Goal: Information Seeking & Learning: Find specific fact

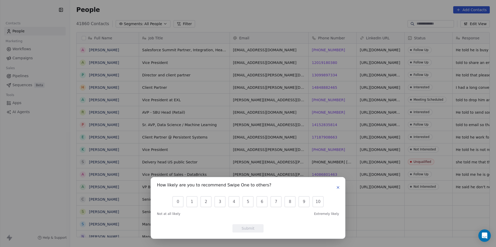
scroll to position [214, 422]
click at [339, 187] on icon "button" at bounding box center [338, 188] width 2 height 2
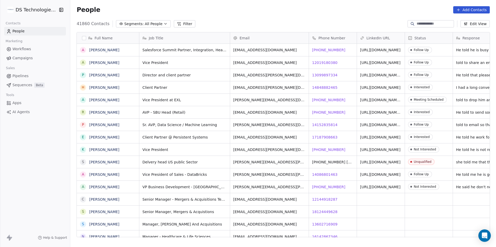
click at [185, 25] on button "Filter" at bounding box center [185, 23] width 22 height 7
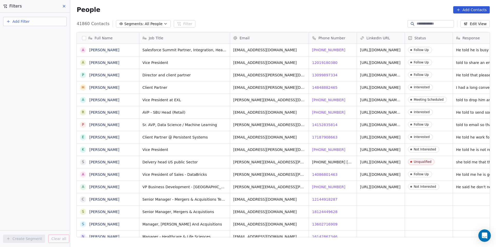
click at [32, 23] on button "Add Filter" at bounding box center [35, 21] width 64 height 9
click at [35, 34] on span "Contact properties" at bounding box center [26, 33] width 34 height 5
type input "****"
click at [61, 51] on div "Company" at bounding box center [35, 52] width 53 height 5
click at [43, 137] on div "Where property Company Is Add filter to this group Add another filter Create Se…" at bounding box center [35, 130] width 70 height 235
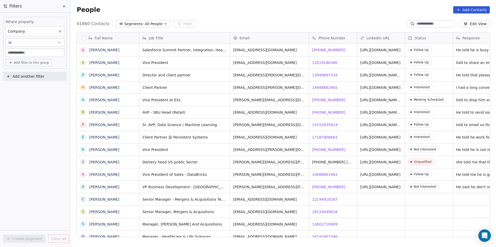
click at [54, 53] on input at bounding box center [35, 53] width 58 height 8
type input "***"
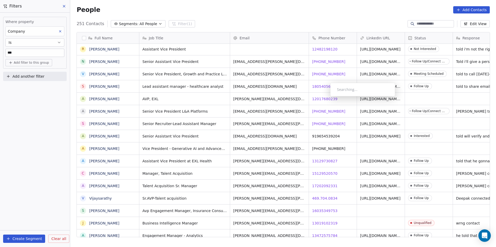
scroll to position [0, 0]
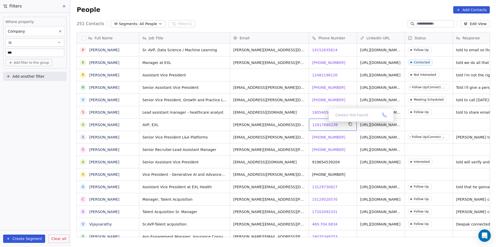
click at [324, 123] on span "12017680239" at bounding box center [324, 124] width 25 height 5
click at [342, 136] on html "DS Technologies Inc Contacts People Marketing Workflows Campaigns Sales Pipelin…" at bounding box center [248, 123] width 496 height 247
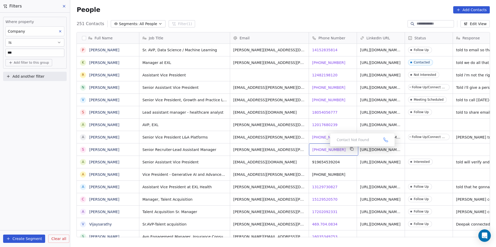
click at [326, 148] on span "[PHONE_NUMBER]" at bounding box center [328, 149] width 33 height 5
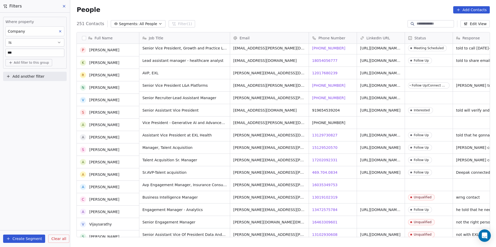
scroll to position [52, 0]
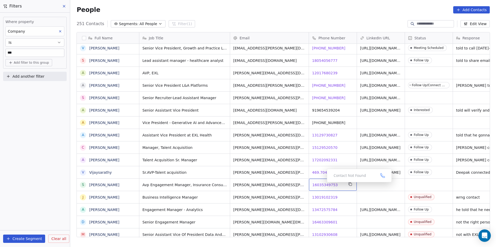
click at [322, 184] on span "16035349753" at bounding box center [324, 184] width 25 height 5
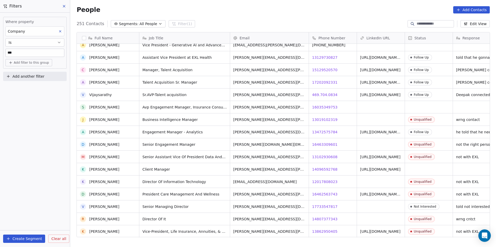
scroll to position [130, 0]
click at [318, 170] on span "14096592768" at bounding box center [324, 169] width 25 height 5
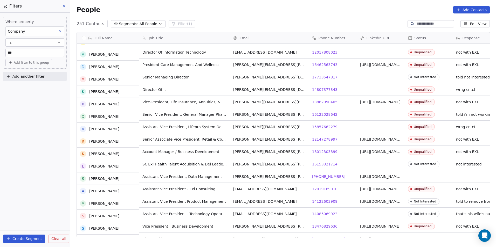
scroll to position [259, 0]
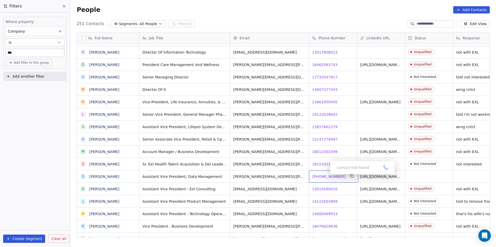
click at [326, 176] on span "[PHONE_NUMBER]" at bounding box center [328, 176] width 33 height 5
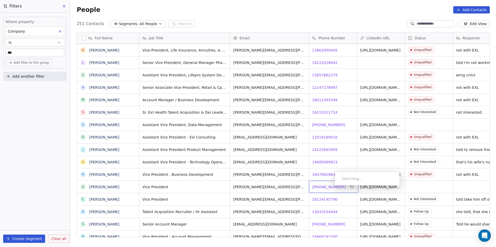
click at [330, 187] on span "[PHONE_NUMBER]" at bounding box center [328, 187] width 33 height 5
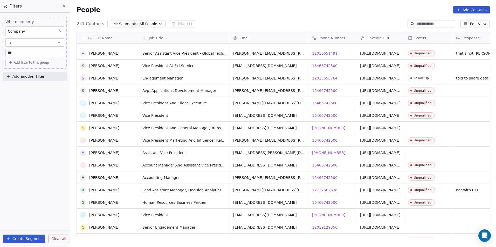
scroll to position [544, 0]
click at [319, 126] on span "[PHONE_NUMBER]" at bounding box center [328, 127] width 33 height 5
click at [317, 128] on span "[PHONE_NUMBER]" at bounding box center [328, 127] width 33 height 5
click at [433, 132] on div "grid" at bounding box center [429, 128] width 48 height 12
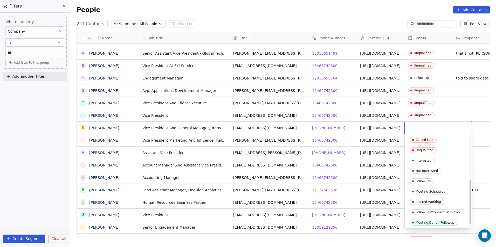
scroll to position [95, 0]
click at [427, 151] on span "Unqualified" at bounding box center [423, 150] width 27 height 6
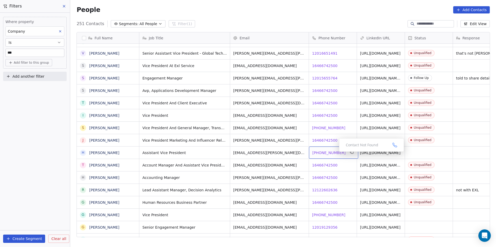
click at [326, 150] on span "[PHONE_NUMBER]" at bounding box center [328, 152] width 33 height 5
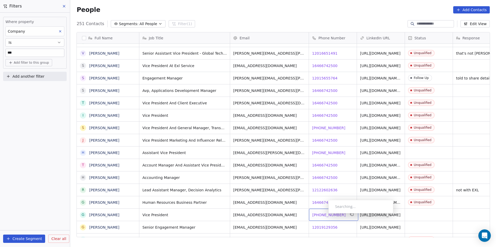
click at [324, 215] on span "[PHONE_NUMBER]" at bounding box center [328, 215] width 33 height 5
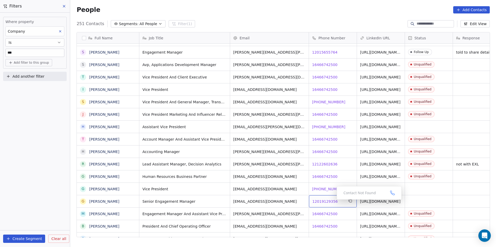
click at [332, 201] on span "12019129356" at bounding box center [324, 201] width 25 height 5
click at [42, 53] on input "***" at bounding box center [35, 53] width 58 height 8
type input "*******"
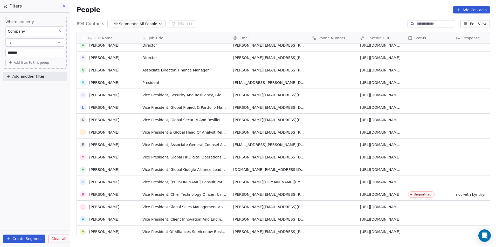
scroll to position [0, 0]
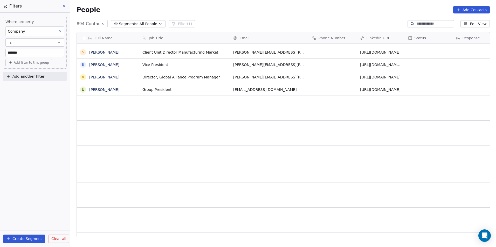
click at [341, 122] on div "grid" at bounding box center [333, 127] width 48 height 12
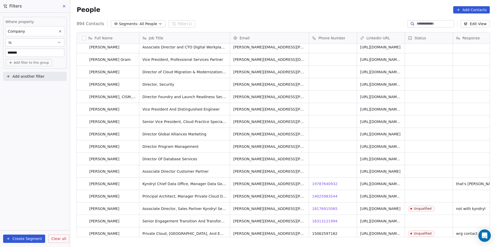
click at [341, 190] on div "14025983544 14025983544" at bounding box center [333, 196] width 48 height 12
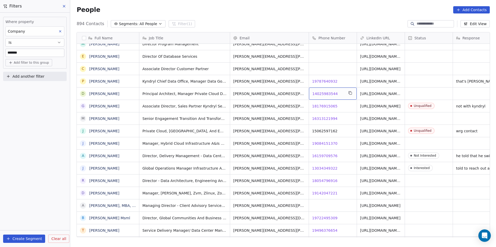
click at [325, 91] on span "14025983544" at bounding box center [324, 93] width 25 height 5
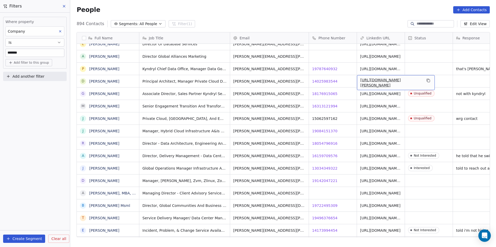
click at [373, 83] on link "[URL][DOMAIN_NAME][PERSON_NAME]" at bounding box center [380, 82] width 40 height 9
click at [429, 83] on div "grid" at bounding box center [429, 81] width 48 height 12
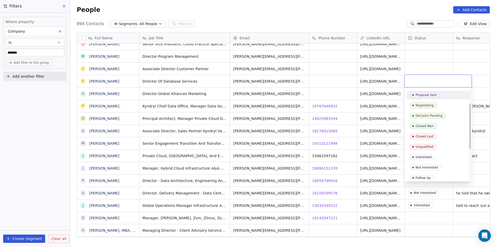
scroll to position [52, 0]
click at [331, 112] on html "DS Technologies Inc Contacts People Marketing Workflows Campaigns Sales Pipelin…" at bounding box center [248, 123] width 496 height 247
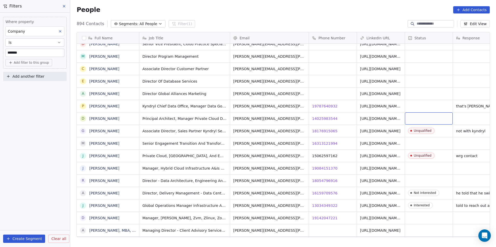
click at [428, 119] on div "grid" at bounding box center [429, 118] width 48 height 12
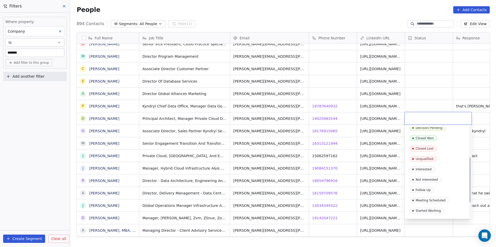
scroll to position [78, 0]
click at [428, 158] on div "Unqualified" at bounding box center [424, 157] width 18 height 4
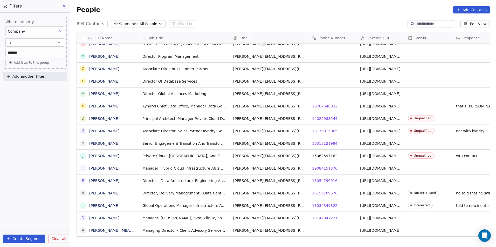
scroll to position [0, 15]
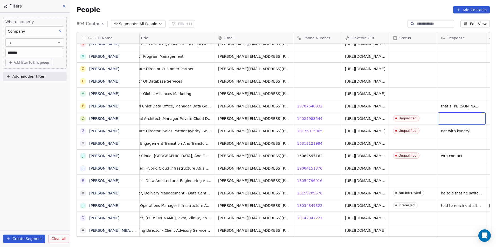
click at [458, 120] on div "grid" at bounding box center [462, 118] width 48 height 12
type textarea "**********"
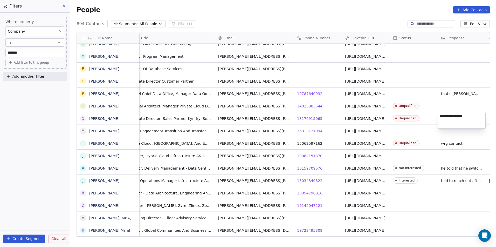
type textarea "**********"
click at [458, 133] on html "DS Technologies Inc Contacts People Marketing Workflows Campaigns Sales Pipelin…" at bounding box center [248, 123] width 496 height 247
click at [451, 102] on div "grid" at bounding box center [462, 106] width 48 height 12
type textarea "**********"
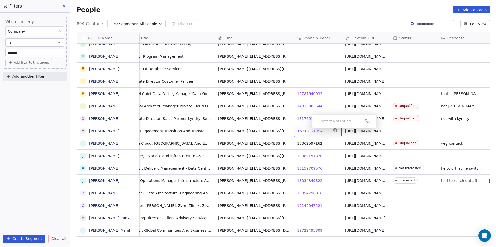
click at [307, 129] on span "16313121994" at bounding box center [309, 131] width 25 height 5
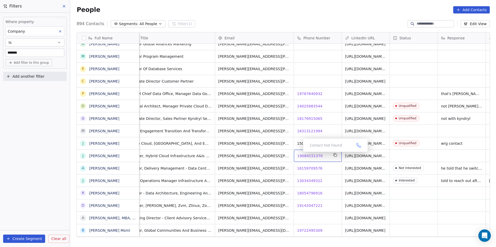
click at [301, 156] on span "19084151370" at bounding box center [309, 155] width 25 height 5
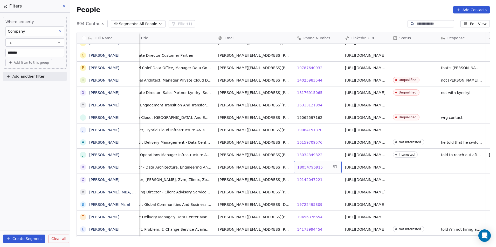
click at [311, 168] on span "18054796916" at bounding box center [309, 167] width 25 height 5
click at [309, 178] on html "DS Technologies Inc Contacts People Marketing Workflows Campaigns Sales Pipelin…" at bounding box center [248, 123] width 496 height 247
click at [309, 178] on span "19142047221" at bounding box center [309, 179] width 25 height 5
click at [313, 193] on html "DS Technologies Inc Contacts People Marketing Workflows Campaigns Sales Pipelin…" at bounding box center [248, 123] width 496 height 247
click at [304, 206] on span "19722495309" at bounding box center [309, 204] width 25 height 5
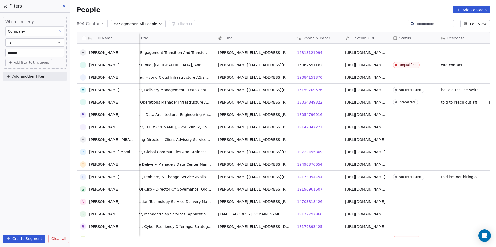
scroll to position [2722, 0]
click at [314, 165] on span "19496376654" at bounding box center [309, 164] width 25 height 5
click at [306, 191] on span "19196961607" at bounding box center [309, 189] width 25 height 5
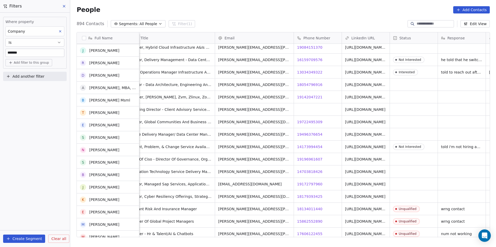
scroll to position [2774, 0]
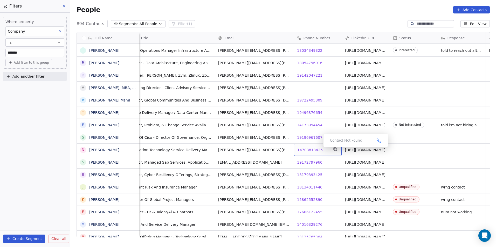
click at [311, 149] on span "14703818426" at bounding box center [309, 149] width 25 height 5
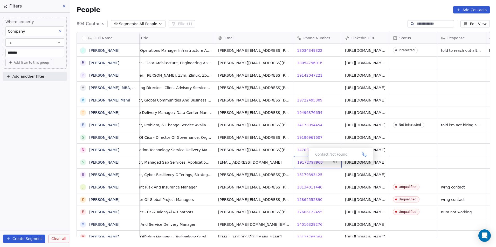
click at [304, 163] on span "19172797960" at bounding box center [309, 162] width 25 height 5
click at [307, 172] on span "18179393425" at bounding box center [309, 174] width 25 height 5
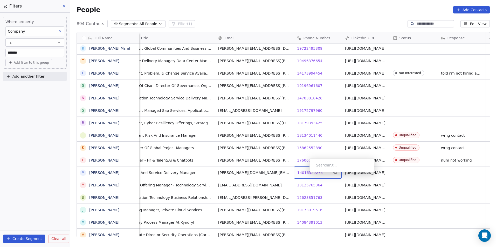
click at [305, 173] on span "14016329276" at bounding box center [309, 172] width 25 height 5
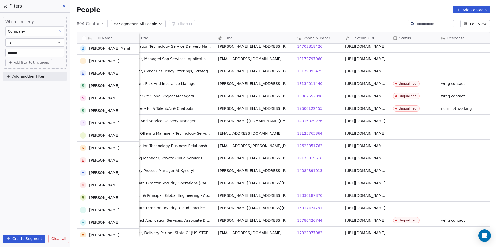
scroll to position [2878, 0]
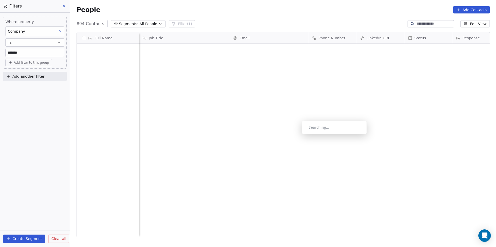
scroll to position [214, 422]
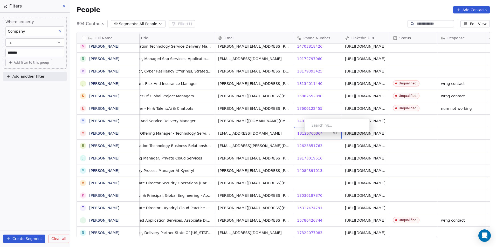
click at [301, 133] on span "13125765364" at bounding box center [309, 133] width 25 height 5
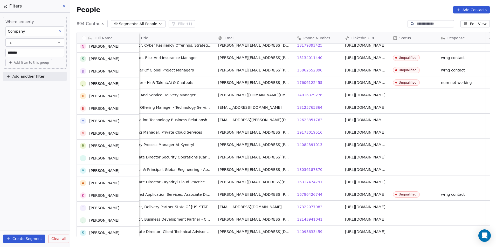
scroll to position [2904, 0]
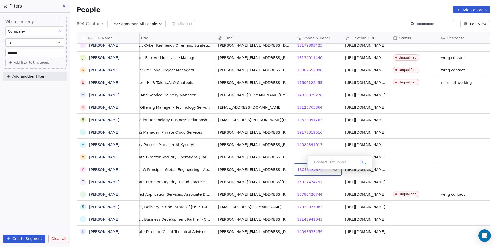
click at [303, 170] on span "13036187370" at bounding box center [309, 169] width 25 height 5
click at [309, 182] on span "16317474791" at bounding box center [309, 182] width 25 height 5
click at [355, 182] on link "[URL][DOMAIN_NAME]" at bounding box center [365, 182] width 40 height 4
click at [308, 170] on span "13036187370" at bounding box center [309, 169] width 25 height 5
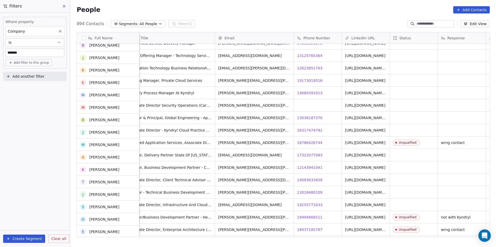
scroll to position [2956, 0]
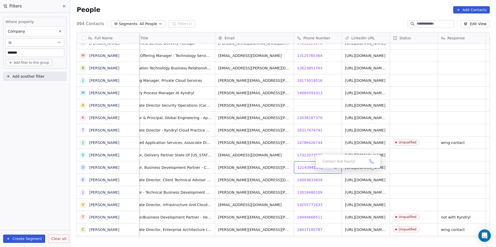
click at [307, 165] on span "12143941041" at bounding box center [309, 167] width 25 height 5
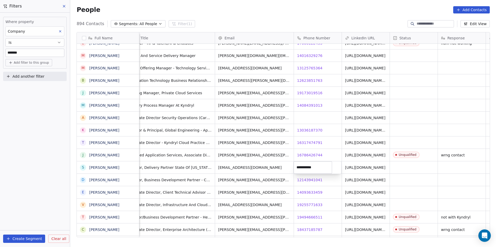
drag, startPoint x: 312, startPoint y: 199, endPoint x: 313, endPoint y: 202, distance: 3.0
click at [312, 199] on html "DS Technologies Inc Contacts People Marketing Workflows Campaigns Sales Pipelin…" at bounding box center [248, 123] width 496 height 247
click at [313, 203] on span "19255771633" at bounding box center [309, 204] width 25 height 5
click at [326, 194] on html "DS Technologies Inc Contacts People Marketing Workflows Campaigns Sales Pipelin…" at bounding box center [248, 123] width 496 height 247
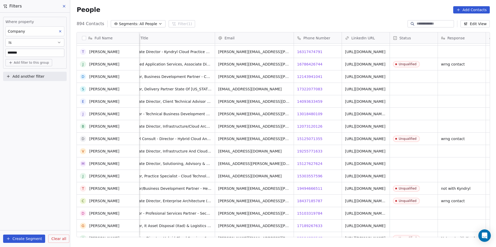
scroll to position [3085, 0]
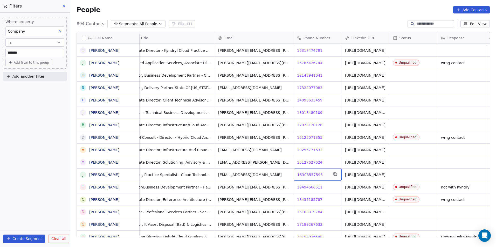
click at [305, 175] on span "15303557596" at bounding box center [309, 174] width 25 height 5
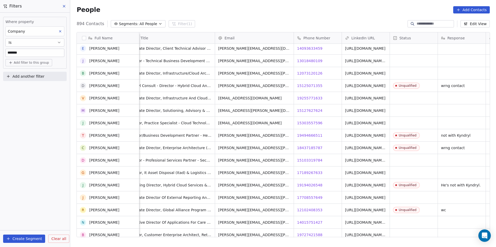
scroll to position [3241, 0]
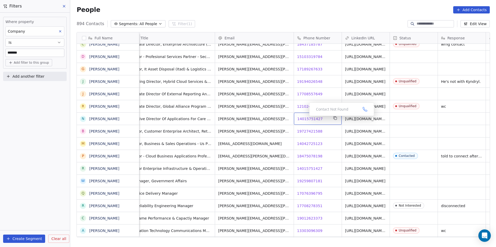
click at [300, 117] on span "14015751427" at bounding box center [309, 118] width 25 height 5
click at [317, 131] on html "DS Technologies Inc Contacts People Marketing Workflows Campaigns Sales Pipelin…" at bounding box center [248, 123] width 496 height 247
click at [317, 131] on span "19727421588" at bounding box center [309, 131] width 25 height 5
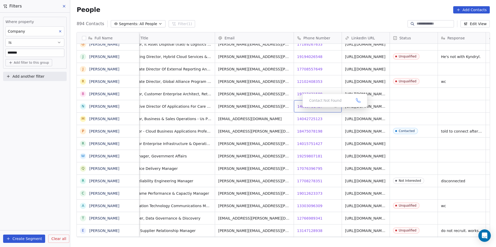
click at [309, 106] on div "Contact Not Found" at bounding box center [334, 100] width 65 height 13
click at [309, 106] on span "14015751427" at bounding box center [309, 106] width 25 height 5
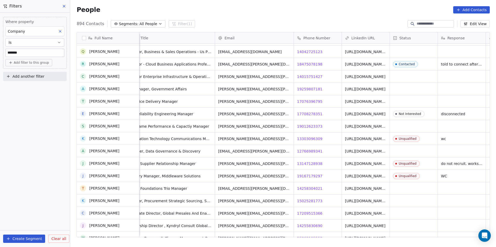
scroll to position [3321, 0]
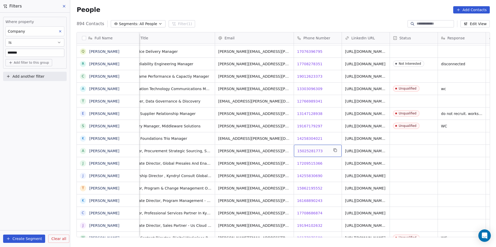
click at [308, 151] on span "15025281773" at bounding box center [309, 151] width 25 height 5
click at [306, 163] on span "17209515366" at bounding box center [309, 163] width 25 height 5
click at [302, 176] on html "DS Technologies Inc Contacts People Marketing Workflows Campaigns Sales Pipelin…" at bounding box center [248, 123] width 496 height 247
click at [302, 176] on span "14255830690" at bounding box center [309, 175] width 25 height 5
click at [307, 191] on span "15862195552" at bounding box center [309, 188] width 25 height 5
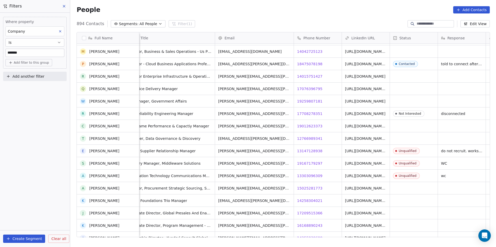
scroll to position [3347, 0]
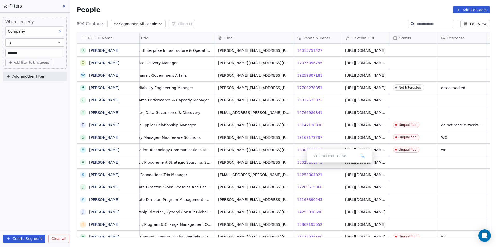
click at [312, 160] on div "Contact Not Found" at bounding box center [339, 155] width 65 height 13
click at [307, 161] on div "Contact Not Found" at bounding box center [339, 155] width 65 height 13
click at [302, 162] on span "15025281773" at bounding box center [309, 162] width 25 height 5
click at [308, 200] on span "16168890243" at bounding box center [309, 199] width 25 height 5
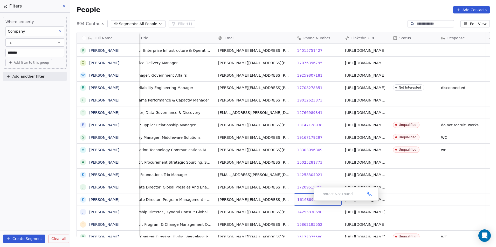
click at [307, 201] on span "16168890243" at bounding box center [309, 199] width 25 height 5
click at [320, 189] on html "DS Technologies Inc Contacts People Marketing Workflows Campaigns Sales Pipelin…" at bounding box center [248, 123] width 496 height 247
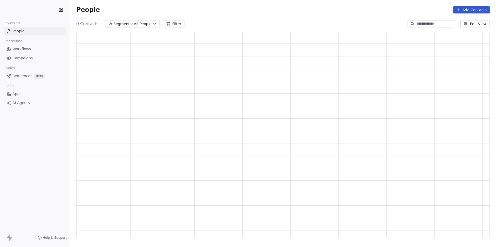
scroll to position [201, 409]
click at [168, 22] on button "Filter" at bounding box center [174, 23] width 22 height 7
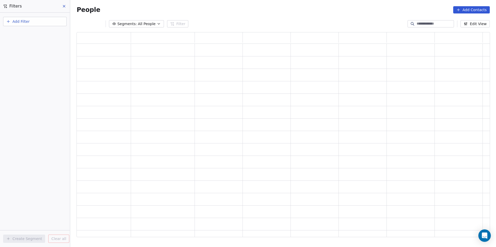
click at [47, 22] on button "Add Filter" at bounding box center [35, 21] width 64 height 9
click at [44, 35] on div "Contact properties" at bounding box center [35, 33] width 53 height 5
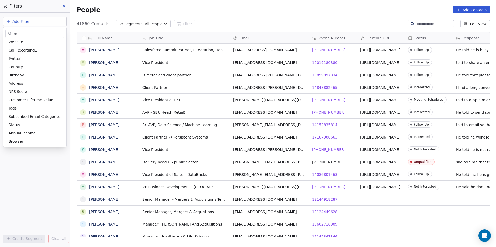
scroll to position [0, 0]
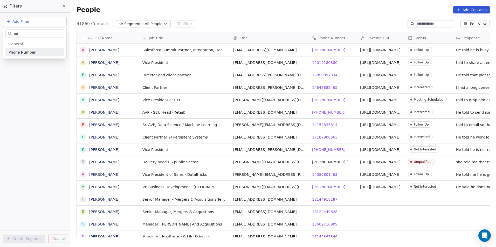
type input "***"
click at [45, 50] on div "Phone Number" at bounding box center [34, 52] width 59 height 8
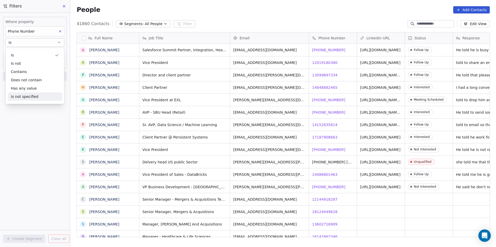
click at [29, 121] on div "Where property Phone Number Is Add Phone Number Add filter to this group Add an…" at bounding box center [35, 130] width 70 height 235
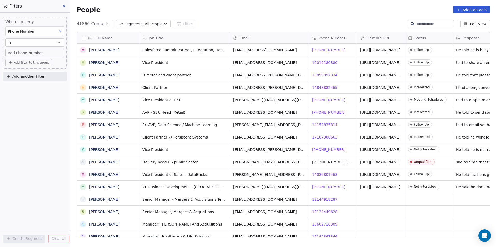
click at [33, 52] on span "Add Phone Number" at bounding box center [25, 52] width 35 height 5
type input "**********"
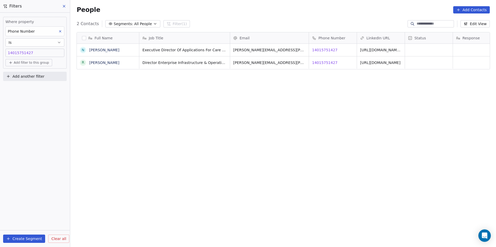
scroll to position [214, 422]
click at [329, 49] on span "14015751427" at bounding box center [324, 49] width 25 height 5
